Goal: Find specific page/section: Find specific page/section

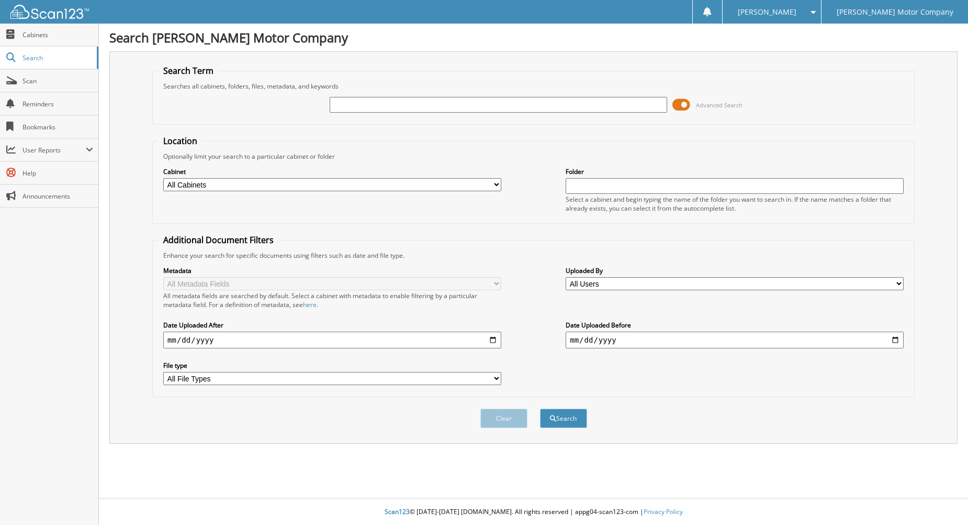
click at [475, 105] on input "text" at bounding box center [499, 105] width 338 height 16
click at [485, 106] on input "text" at bounding box center [499, 105] width 338 height 16
type input "229518"
click at [540, 408] on button "Search" at bounding box center [563, 417] width 47 height 19
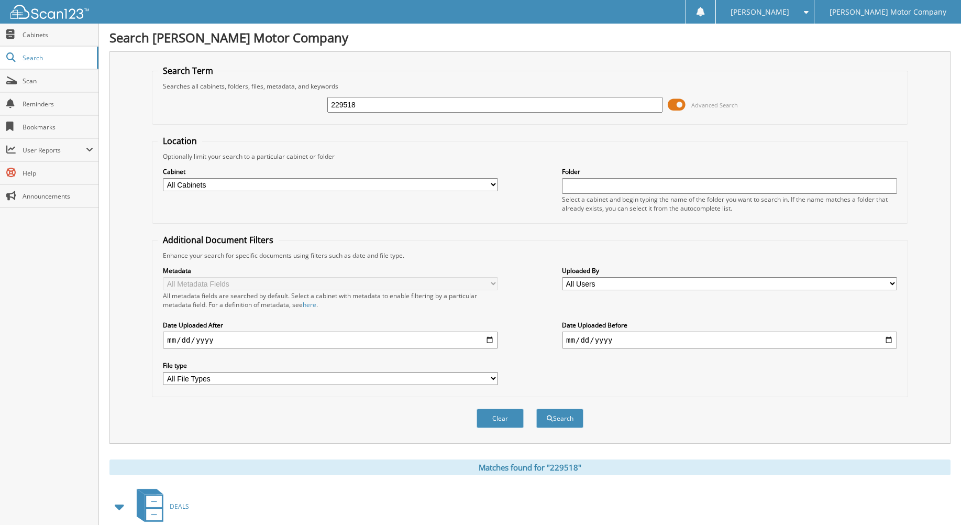
scroll to position [61, 0]
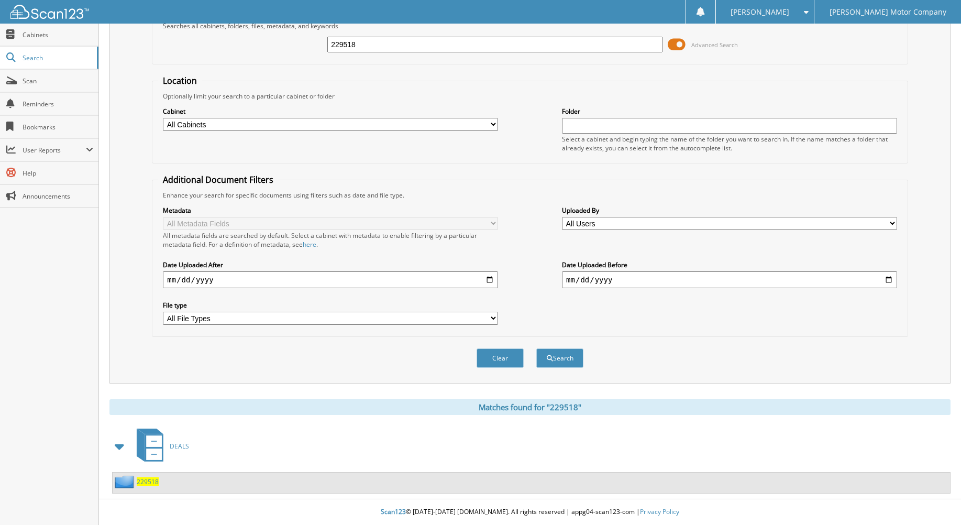
click at [151, 481] on span "229518" at bounding box center [148, 481] width 22 height 9
